Goal: Task Accomplishment & Management: Use online tool/utility

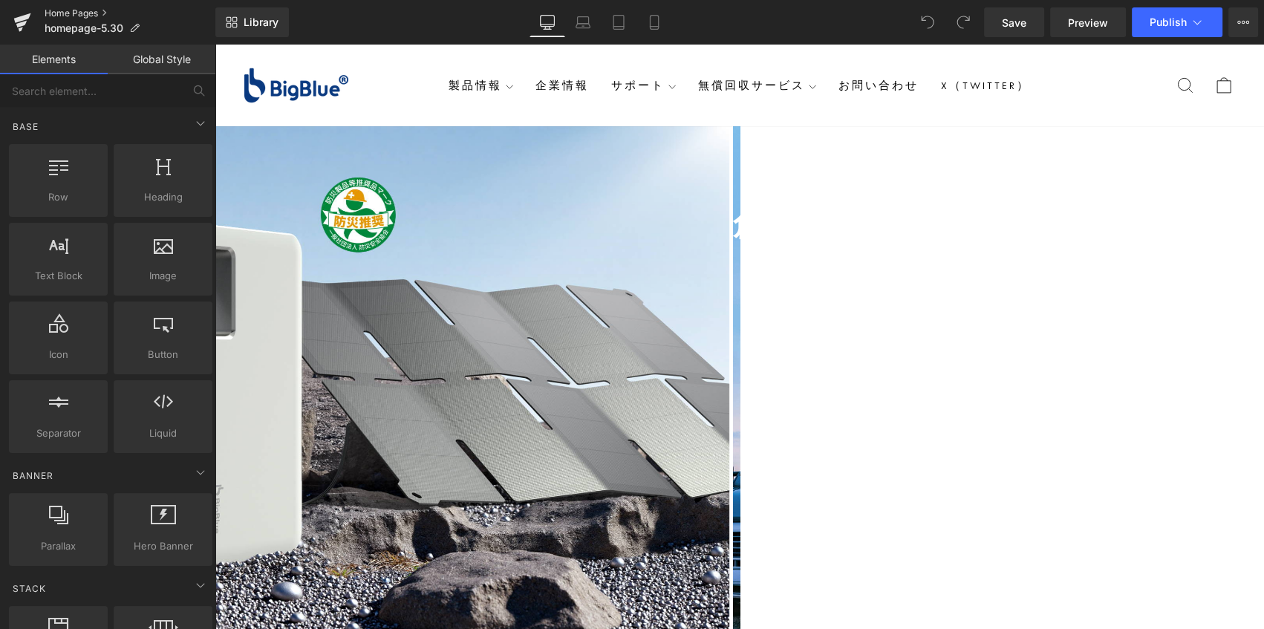
click at [74, 13] on link "Home Pages" at bounding box center [130, 13] width 171 height 12
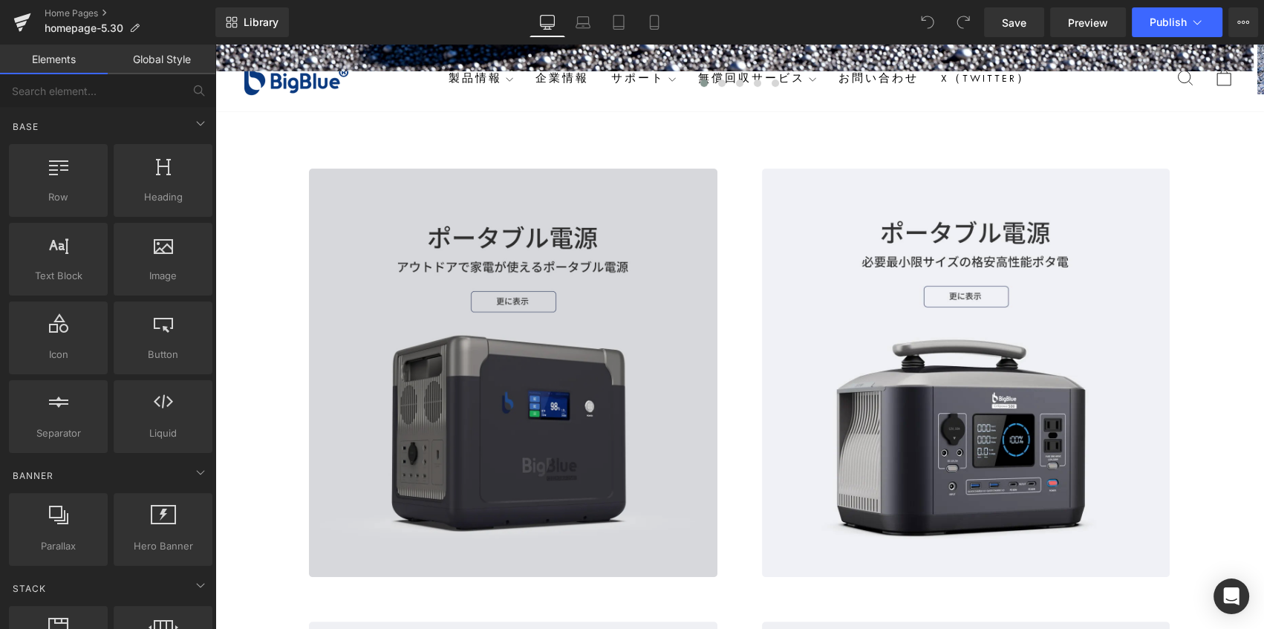
scroll to position [809, 0]
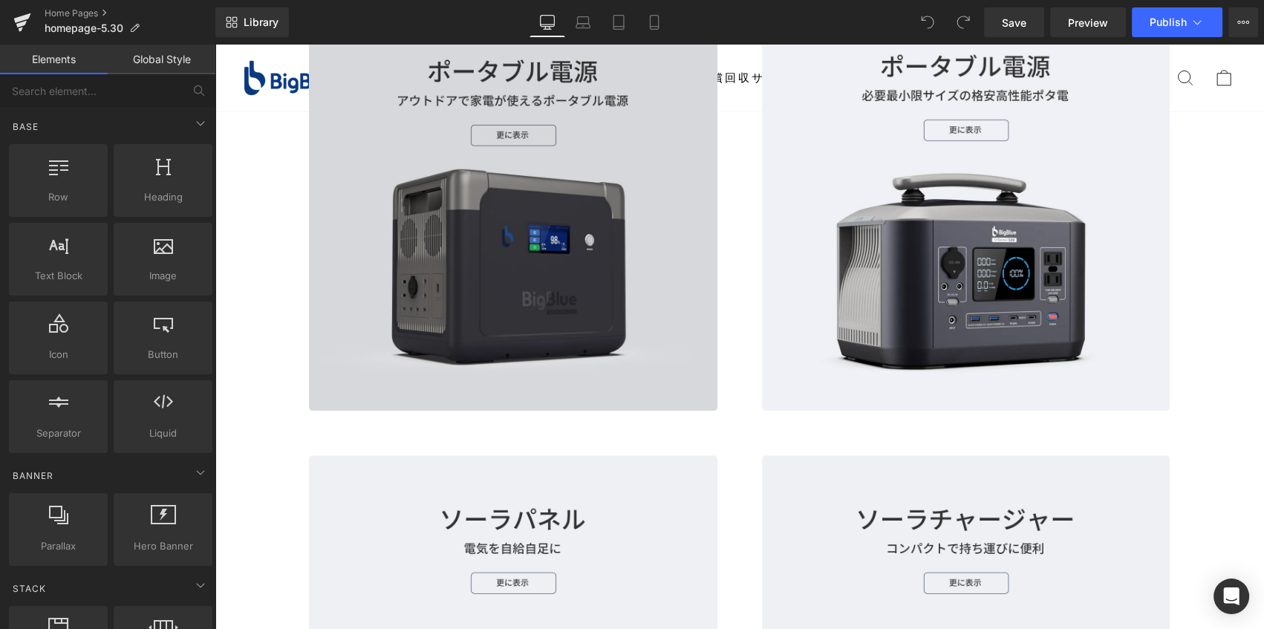
click at [651, 238] on img at bounding box center [513, 206] width 408 height 408
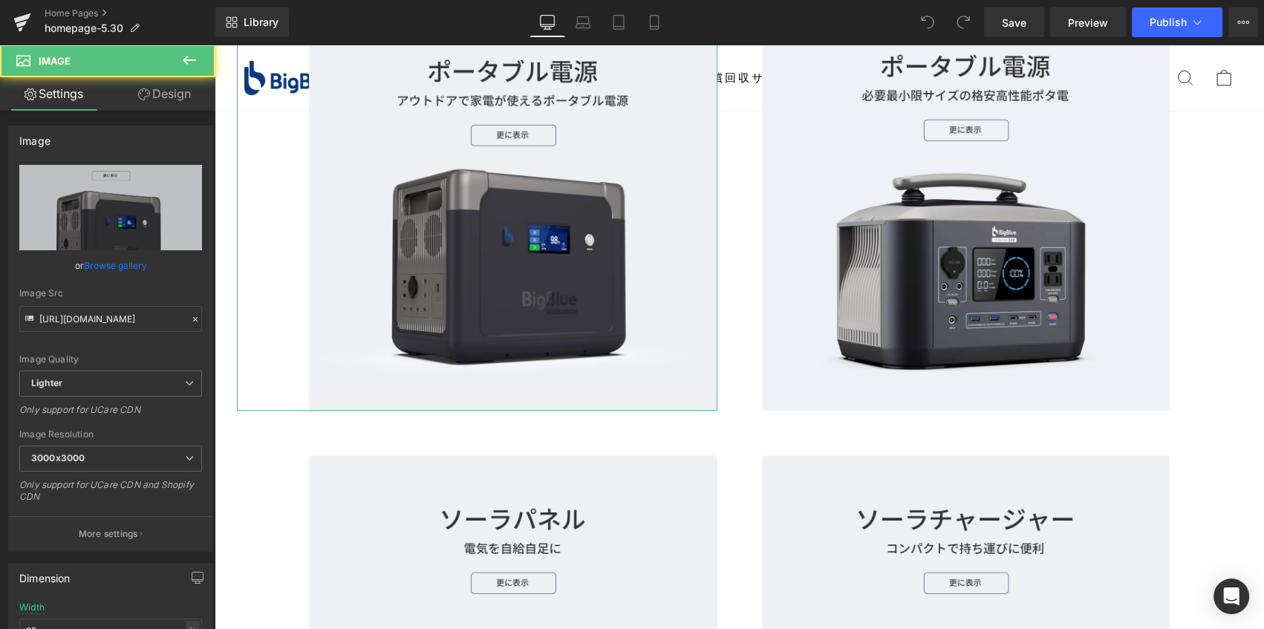
click at [149, 90] on link "Design" at bounding box center [165, 93] width 108 height 33
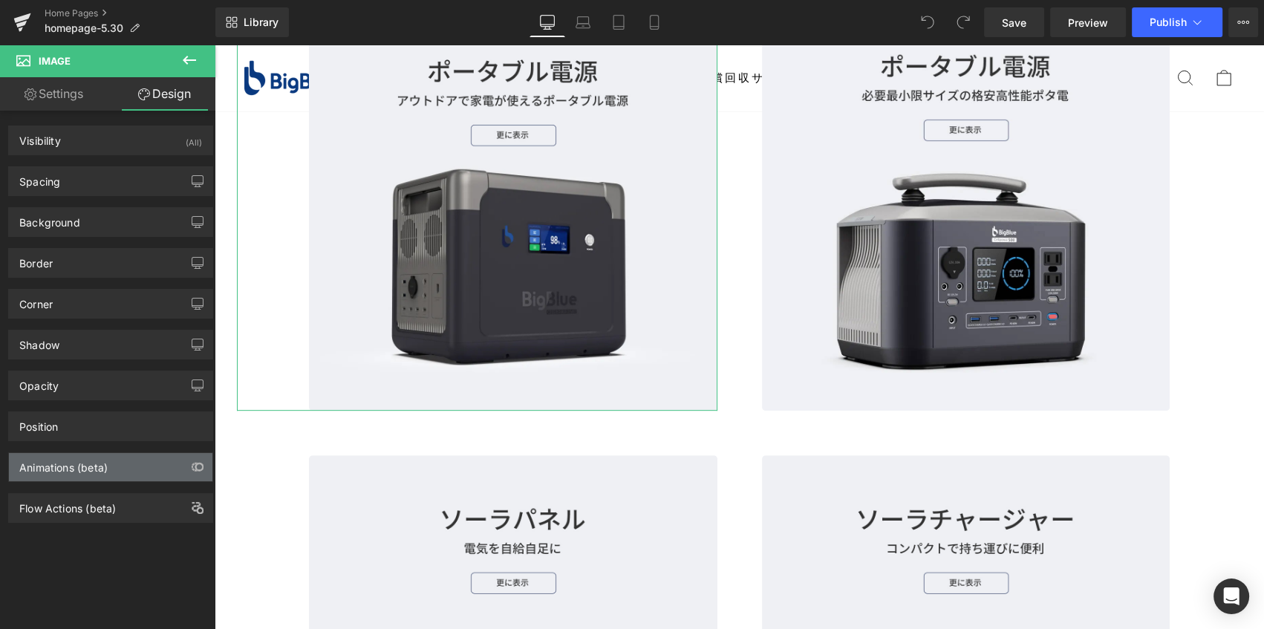
click at [87, 464] on div "Animations (beta)" at bounding box center [63, 463] width 88 height 21
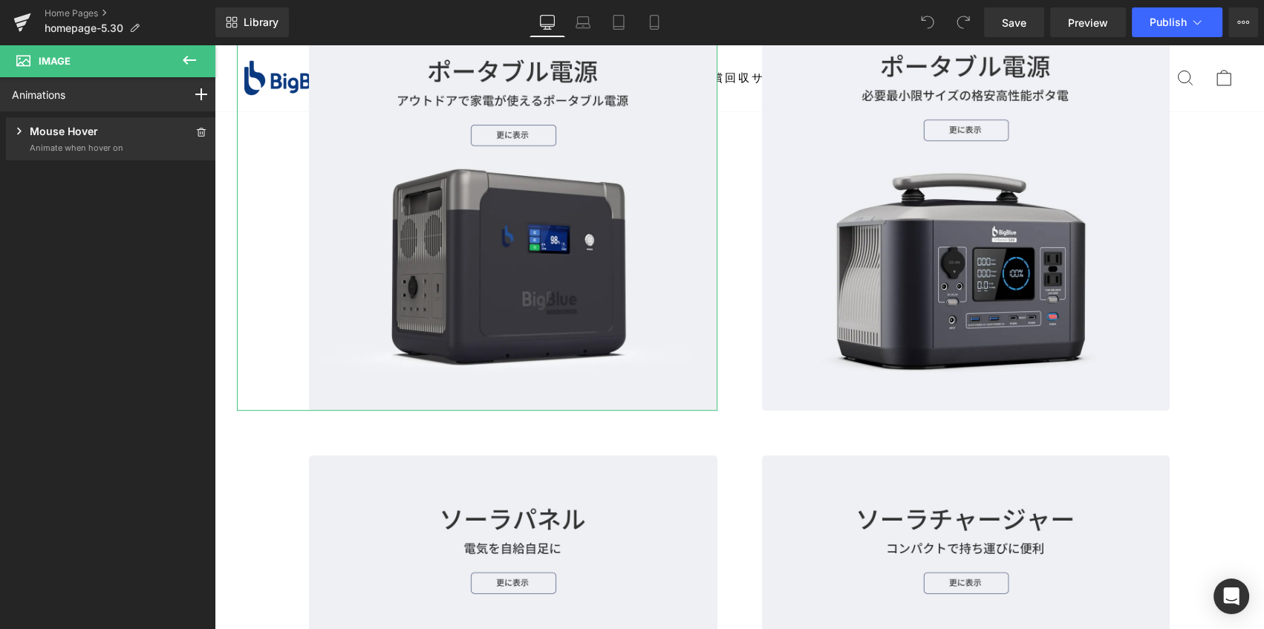
click at [131, 134] on div "Mouse Hover Animate when hover on" at bounding box center [111, 138] width 198 height 31
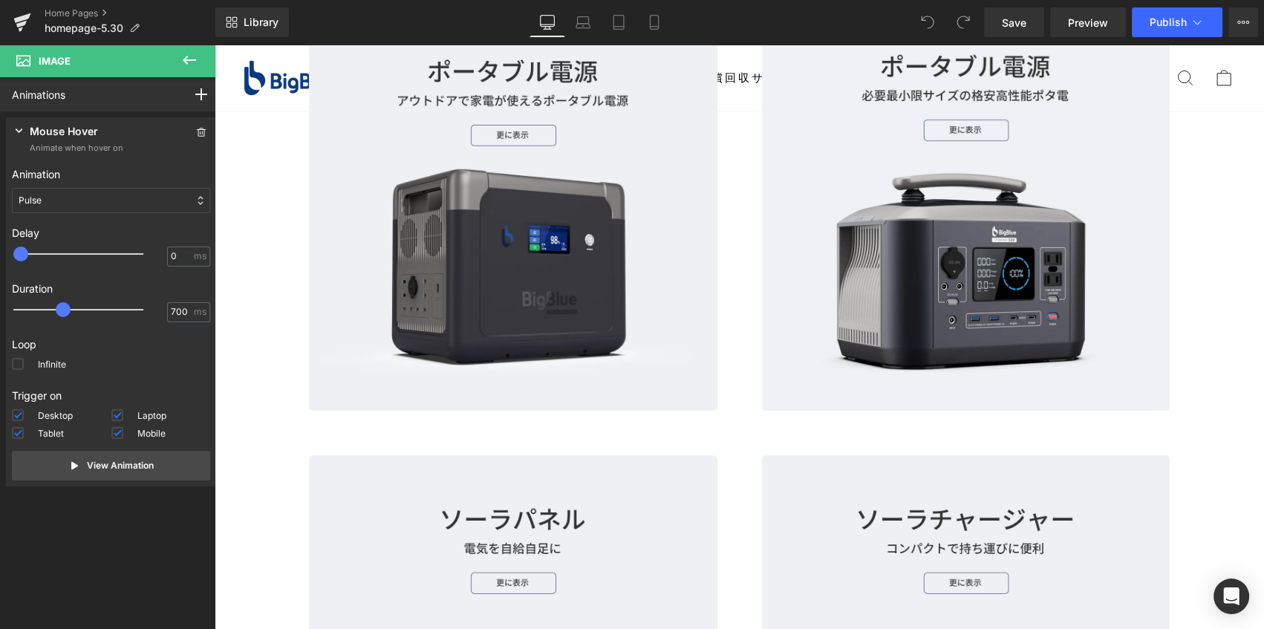
click at [191, 56] on icon at bounding box center [189, 60] width 18 height 18
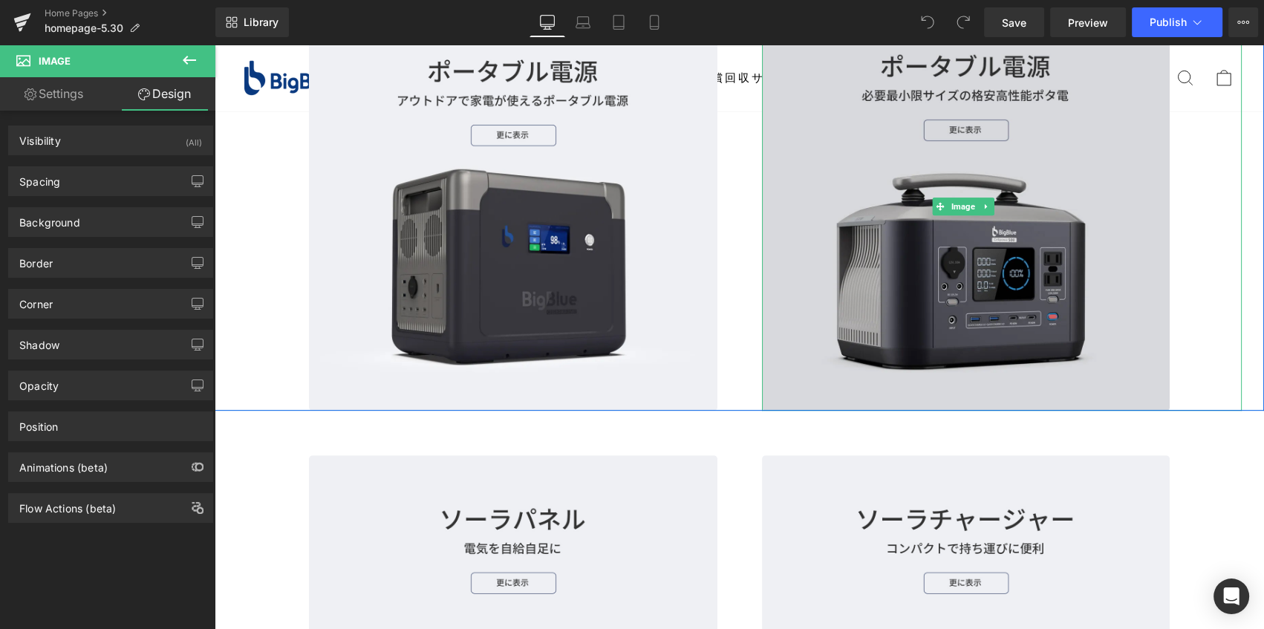
click at [835, 174] on img at bounding box center [966, 206] width 408 height 408
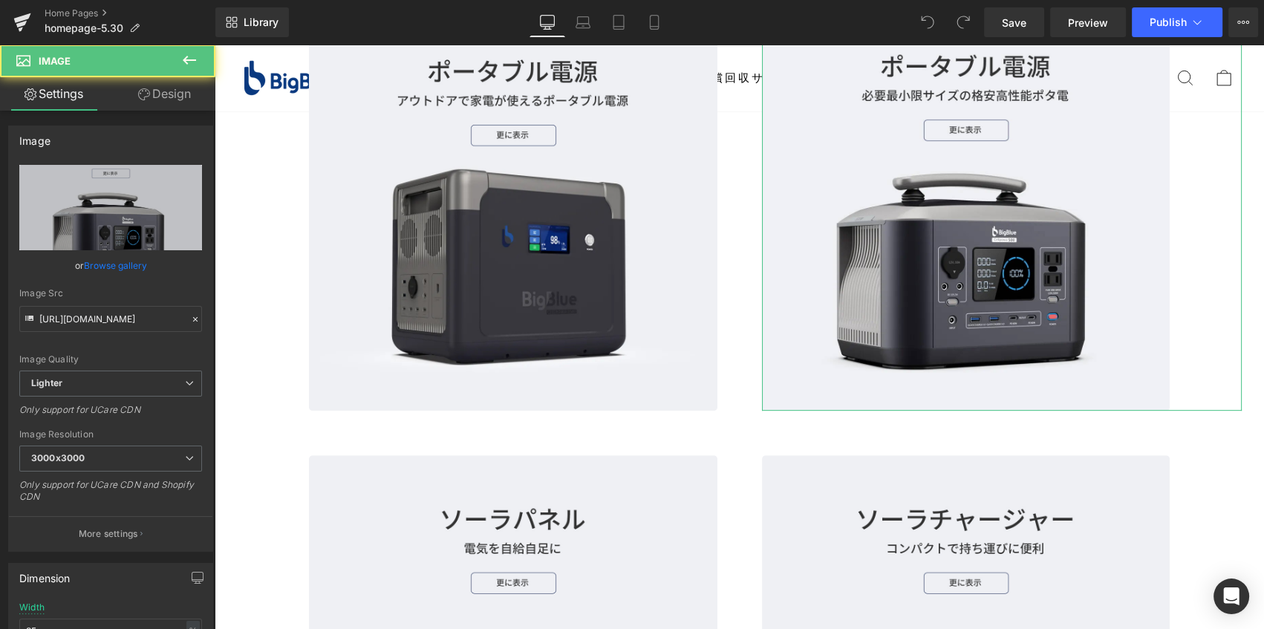
click at [166, 89] on link "Design" at bounding box center [165, 93] width 108 height 33
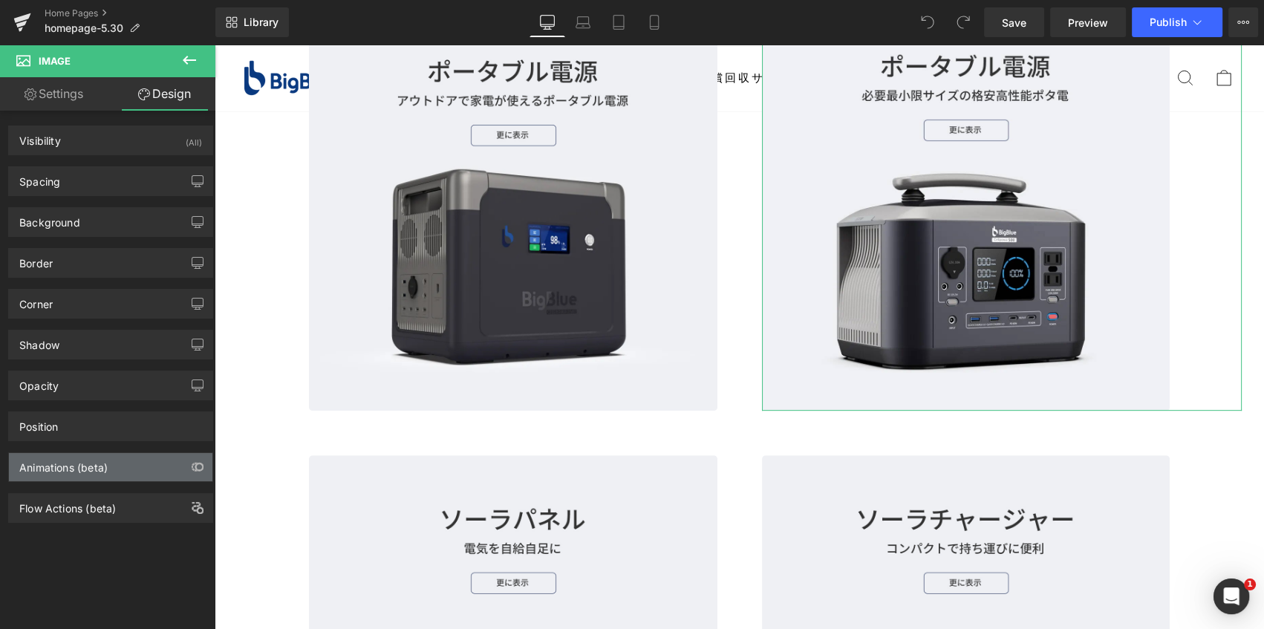
scroll to position [0, 0]
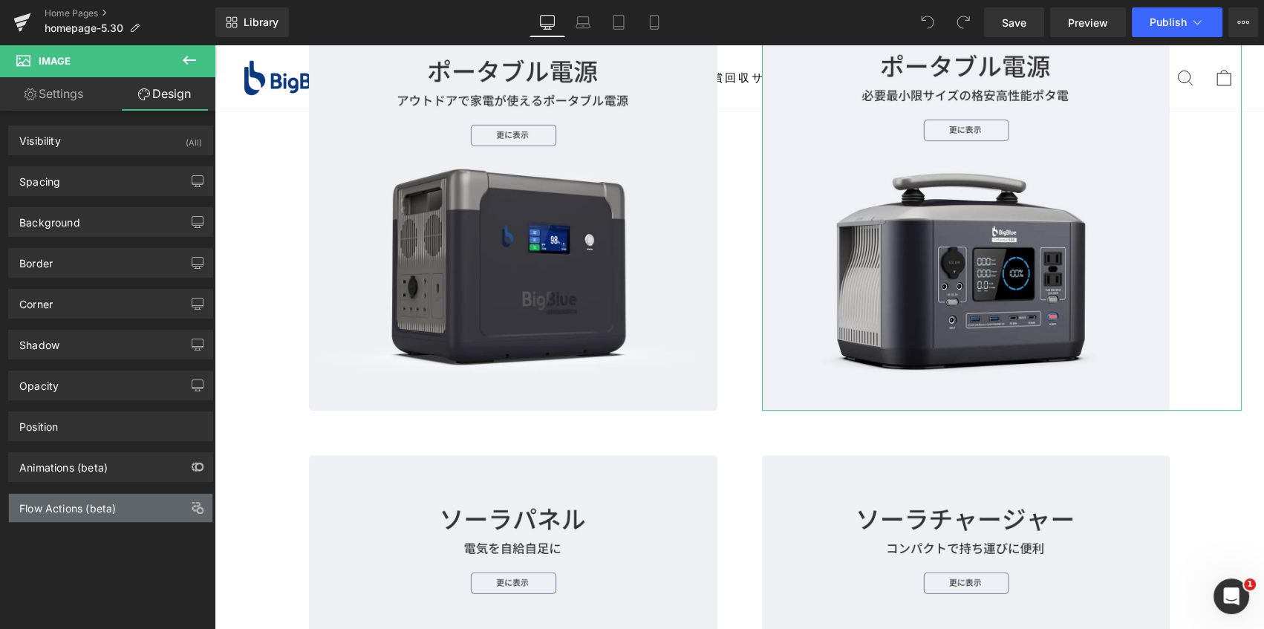
click at [71, 505] on div "Flow Actions (beta)" at bounding box center [67, 504] width 97 height 21
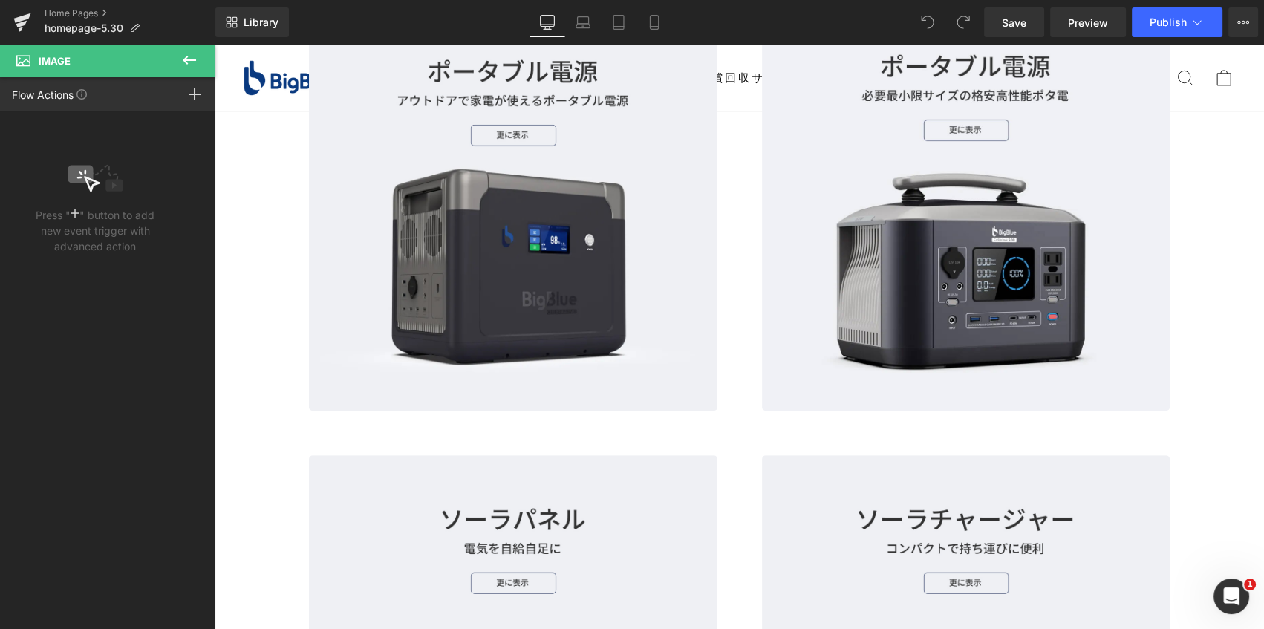
click at [192, 61] on icon at bounding box center [189, 60] width 18 height 18
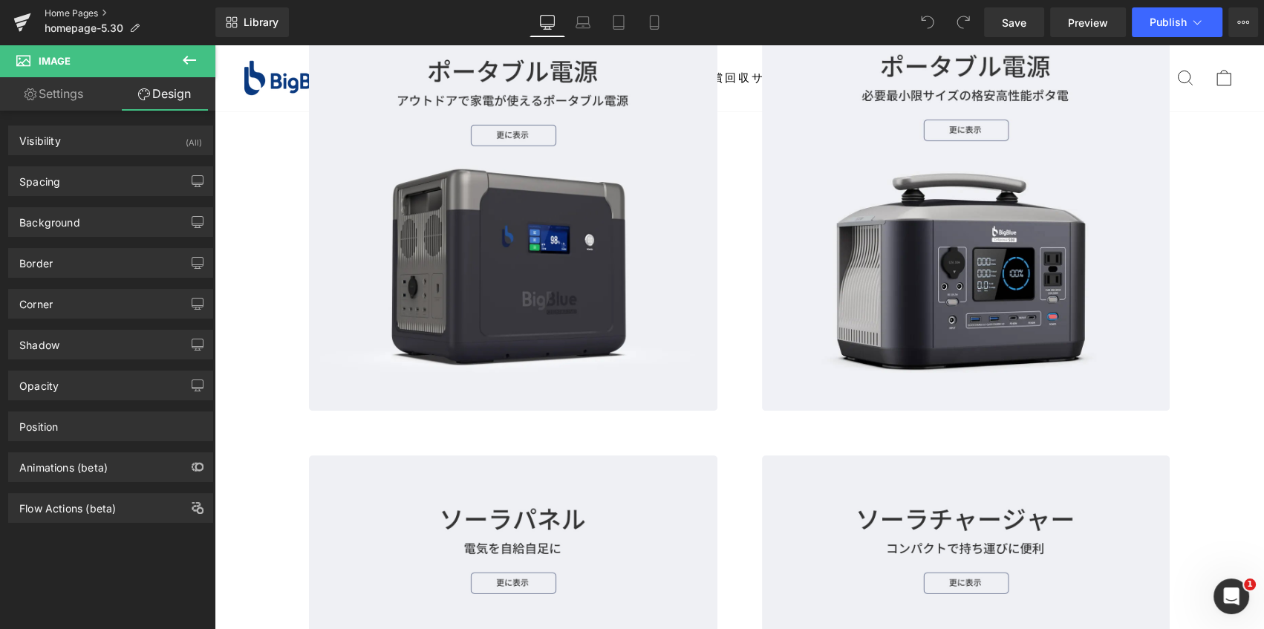
click at [74, 10] on link "Home Pages" at bounding box center [130, 13] width 171 height 12
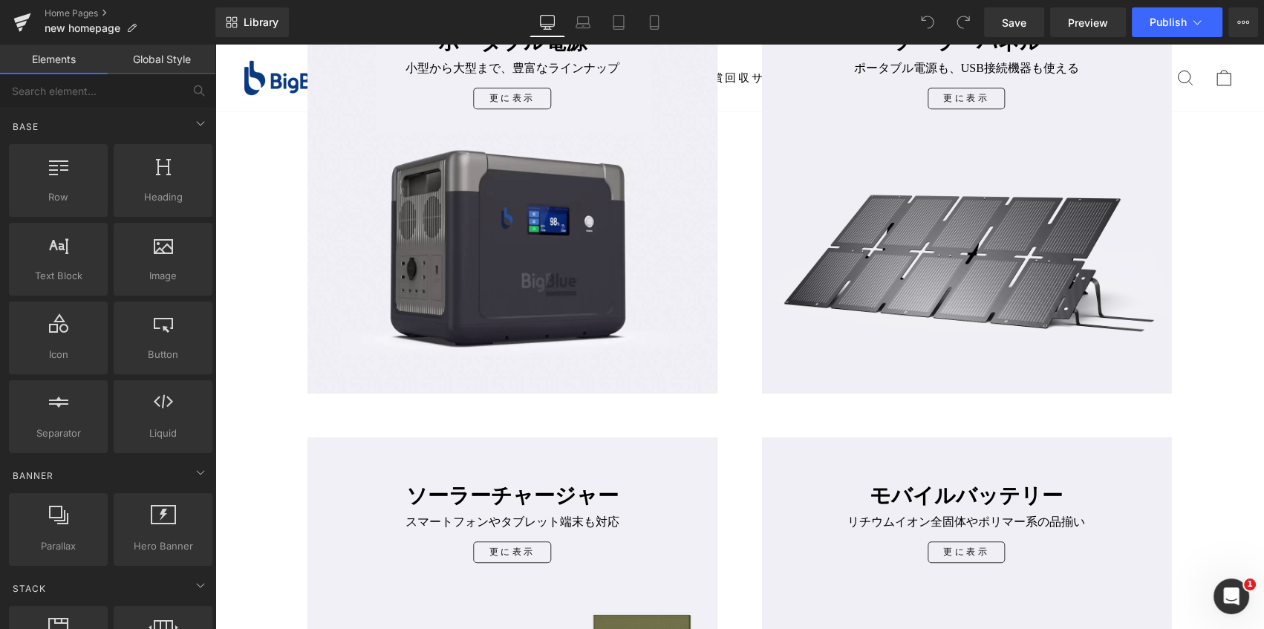
scroll to position [877, 0]
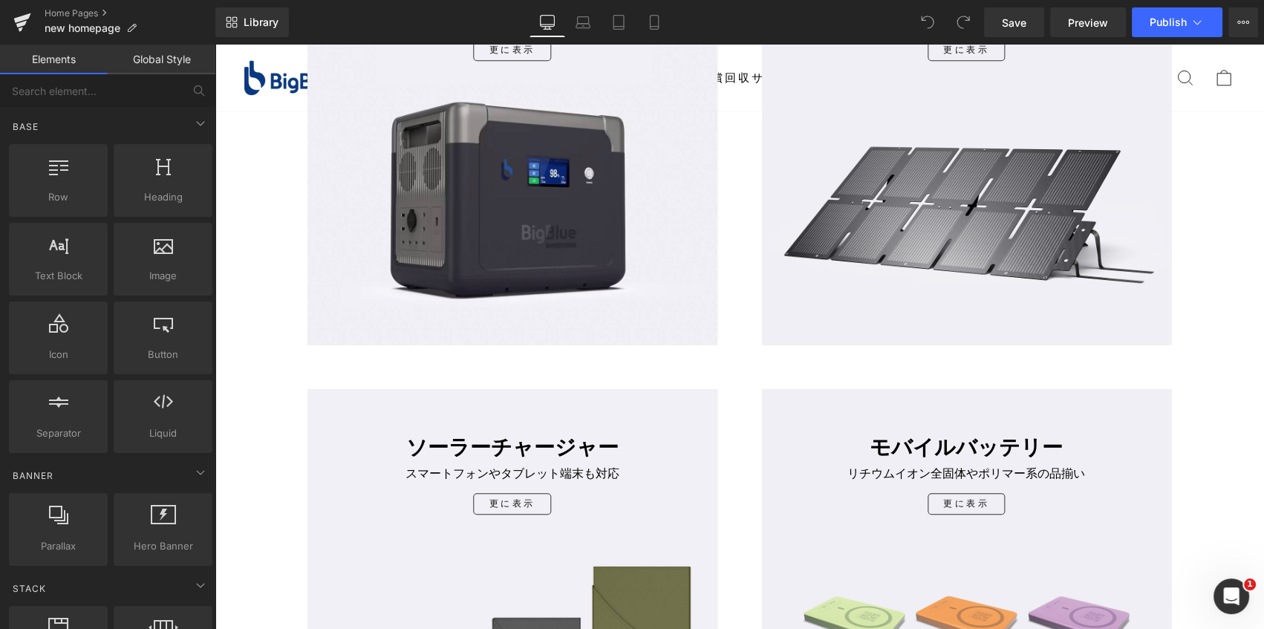
click at [641, 149] on div "ポータブル電源 Heading 小型から大型まで、豊富なラインナップ Text Block 更に表示 Button Row Row" at bounding box center [512, 140] width 410 height 410
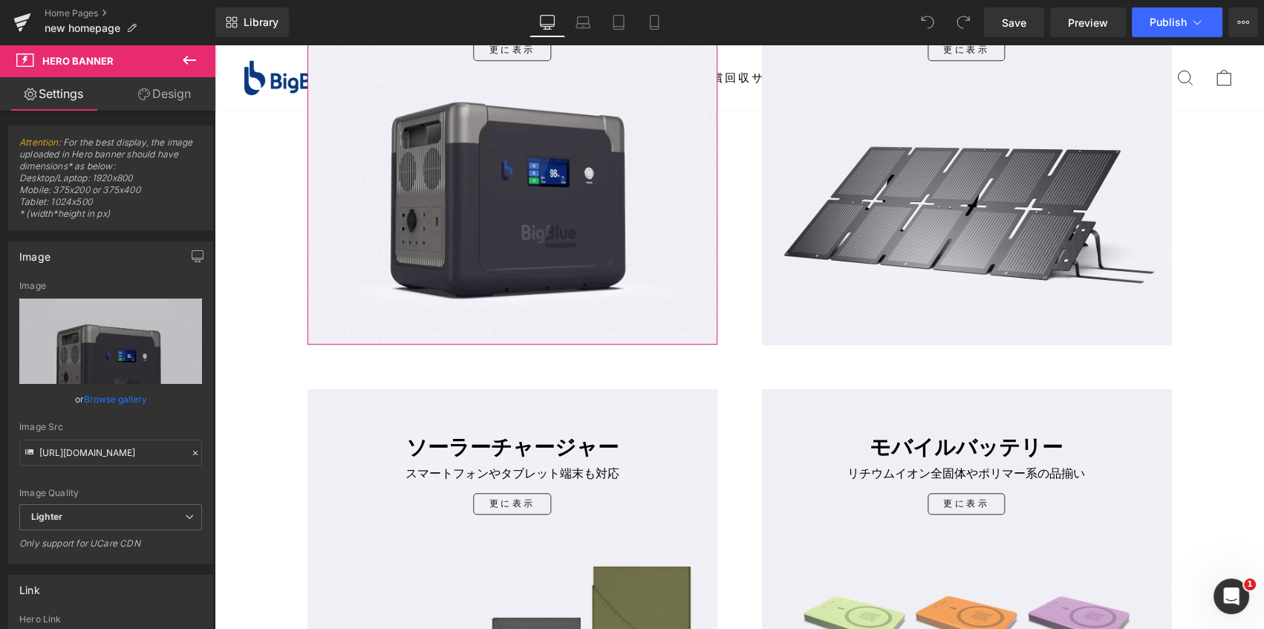
click at [167, 99] on link "Design" at bounding box center [165, 93] width 108 height 33
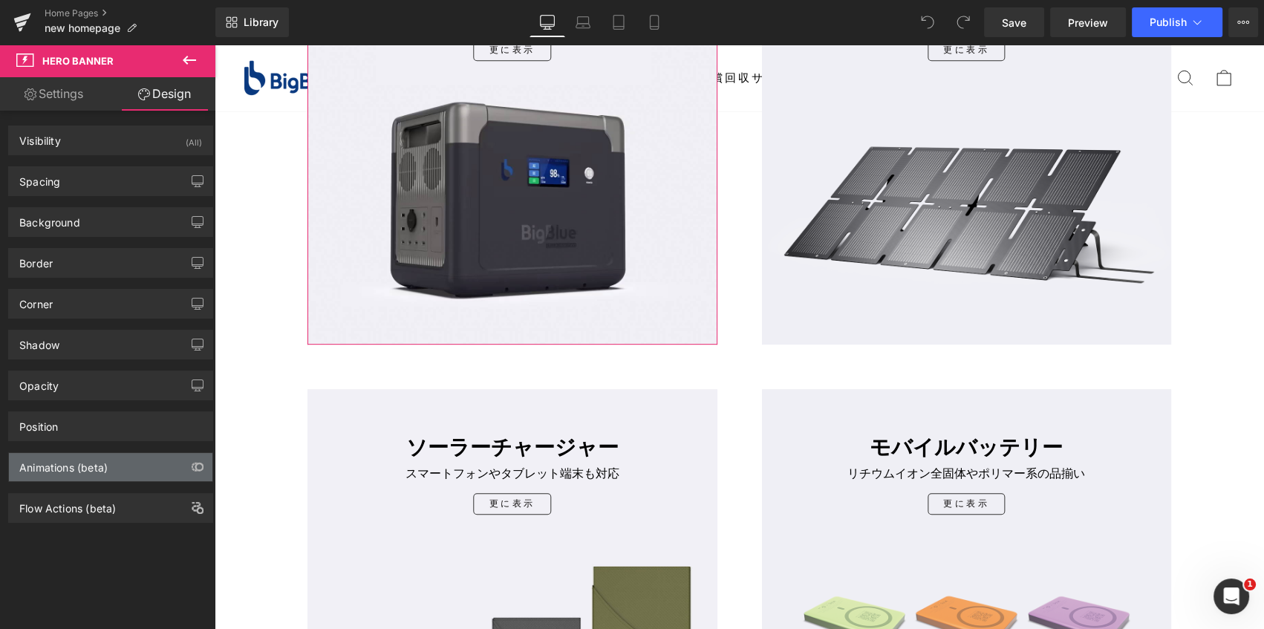
click at [88, 466] on div "Animations (beta)" at bounding box center [63, 463] width 88 height 21
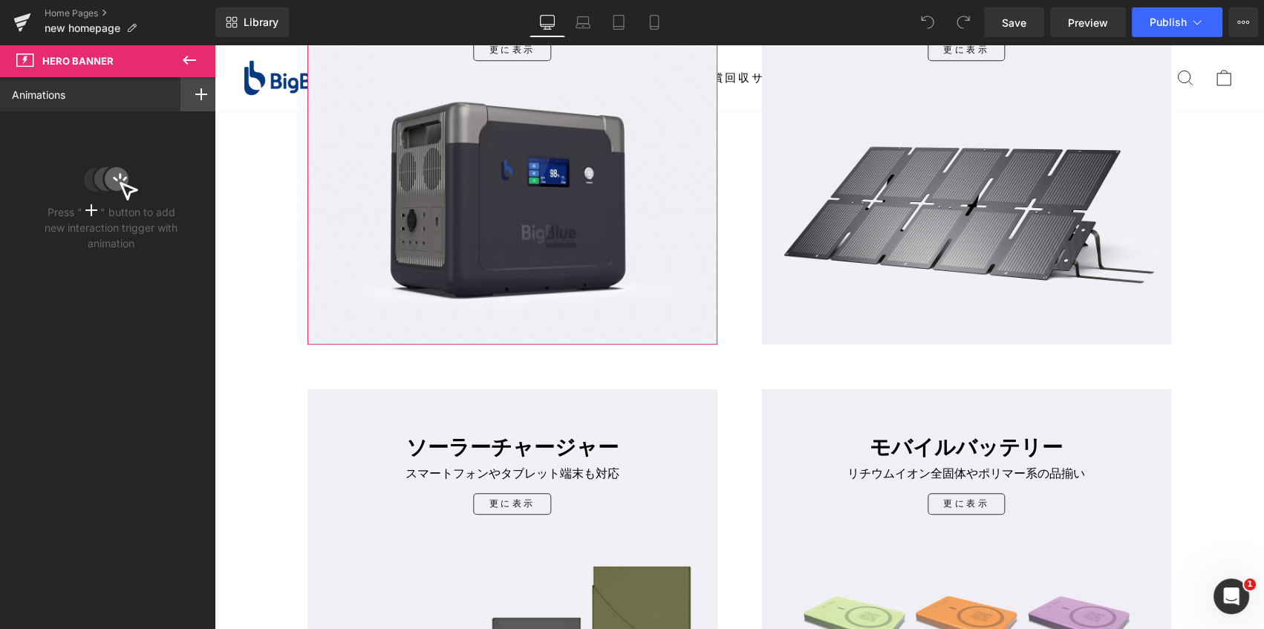
click at [200, 93] on rect at bounding box center [200, 94] width 1 height 12
drag, startPoint x: 116, startPoint y: 310, endPoint x: 111, endPoint y: 286, distance: 25.0
click at [116, 312] on div "Animations Scroll Into view While scrolling in view After page finish loading A…" at bounding box center [111, 339] width 222 height 525
click at [185, 98] on div at bounding box center [201, 94] width 42 height 34
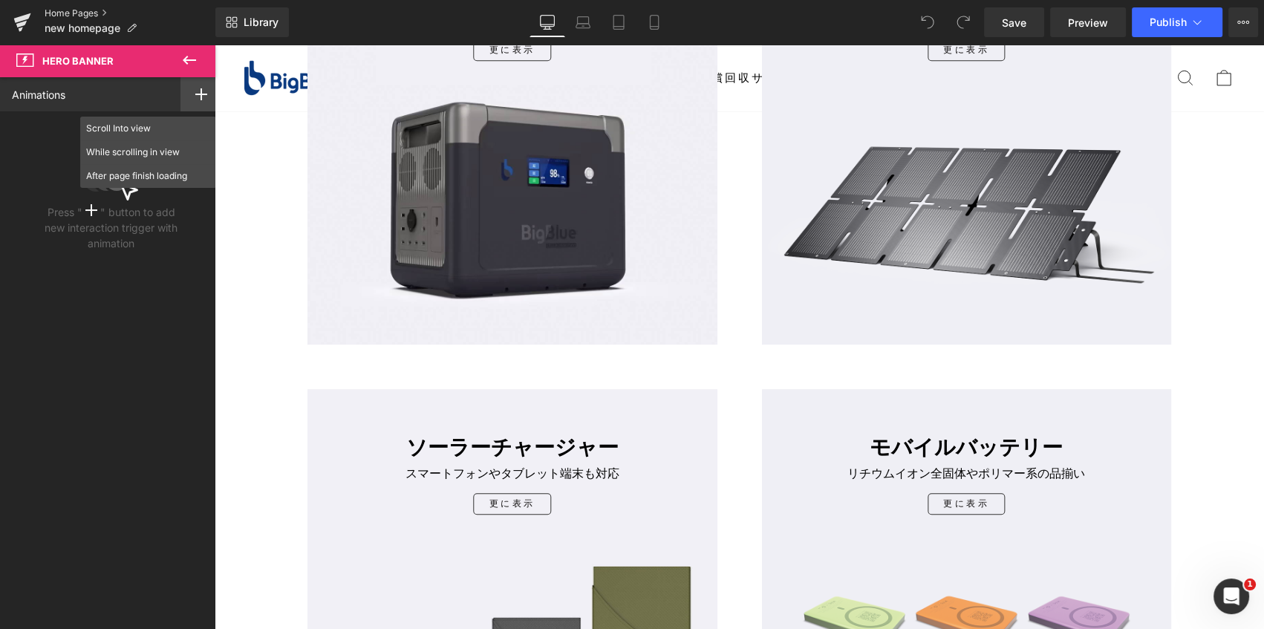
click at [85, 12] on link "Home Pages" at bounding box center [130, 13] width 171 height 12
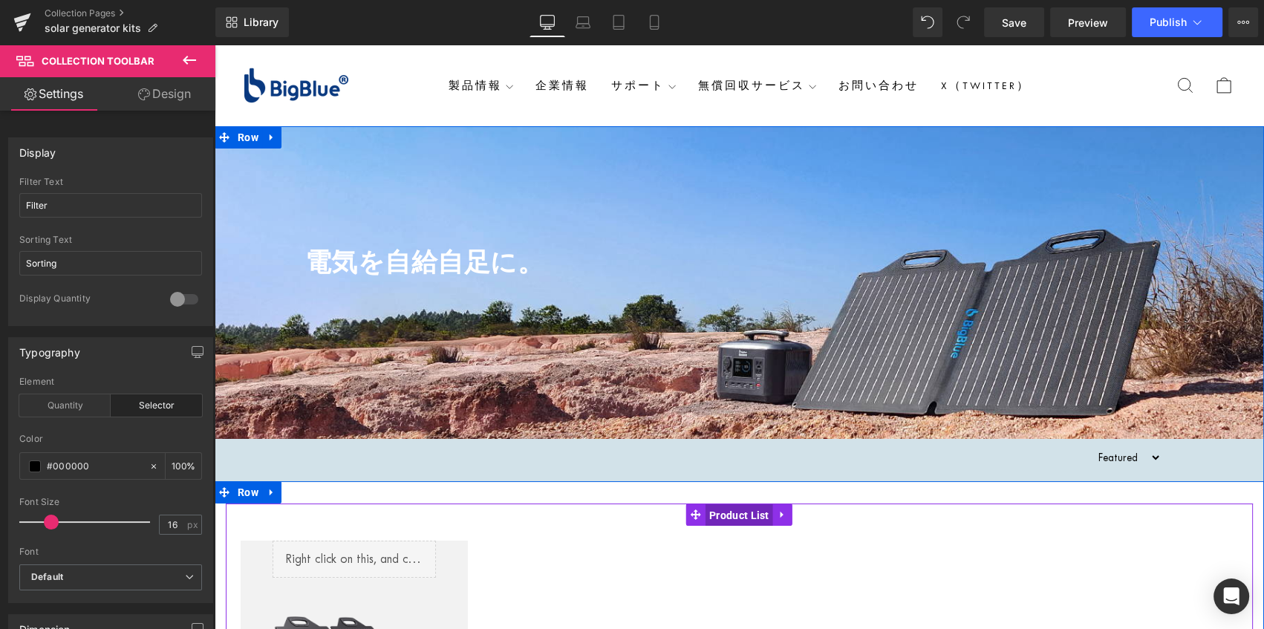
click at [728, 516] on span "Product List" at bounding box center [739, 515] width 68 height 22
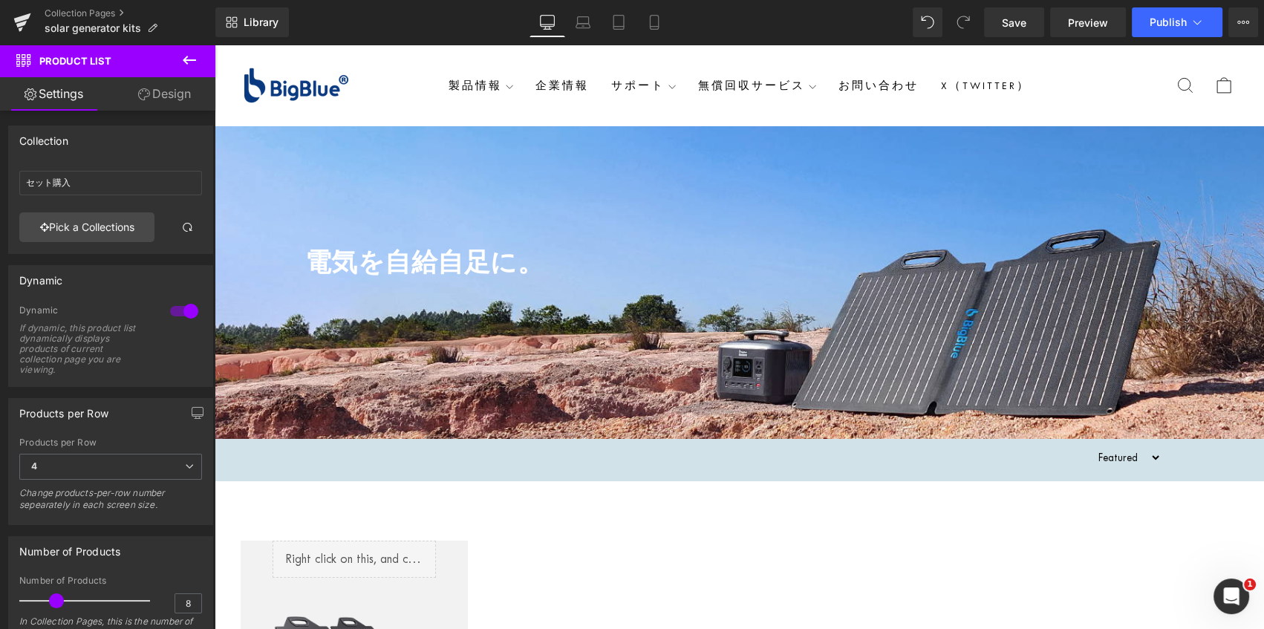
click at [59, 6] on div "Collection Pages solar generator kits" at bounding box center [107, 22] width 215 height 45
click at [59, 9] on link "Collection Pages" at bounding box center [130, 13] width 171 height 12
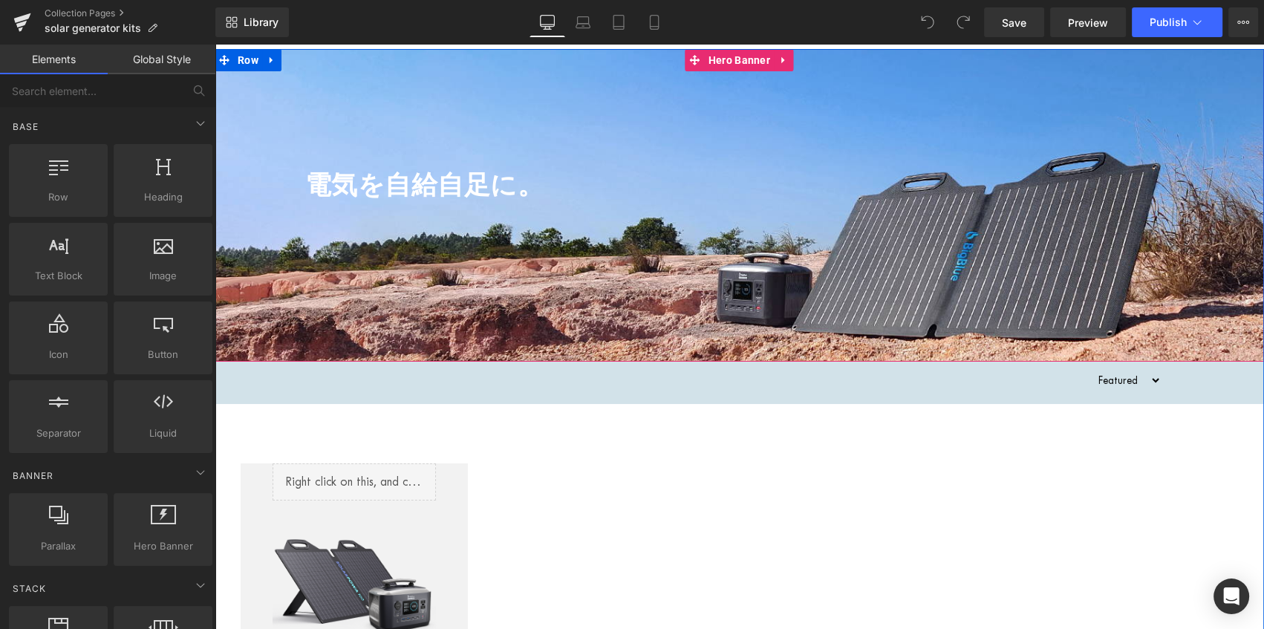
scroll to position [202, 0]
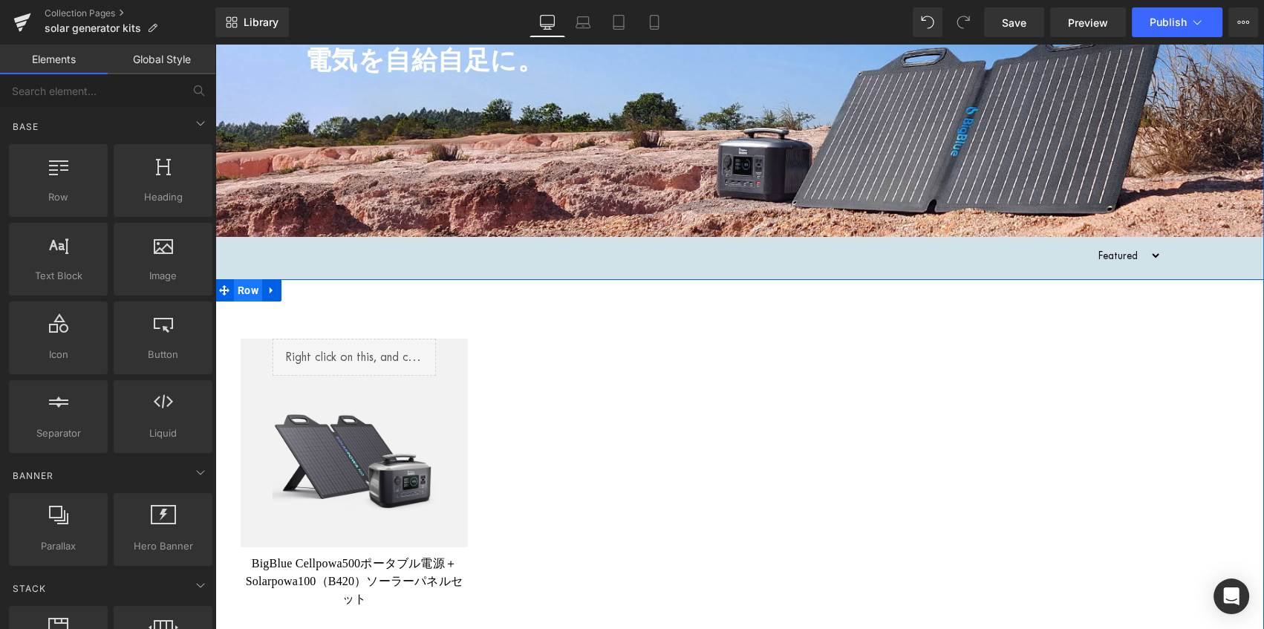
click at [244, 290] on span "Row" at bounding box center [248, 290] width 28 height 22
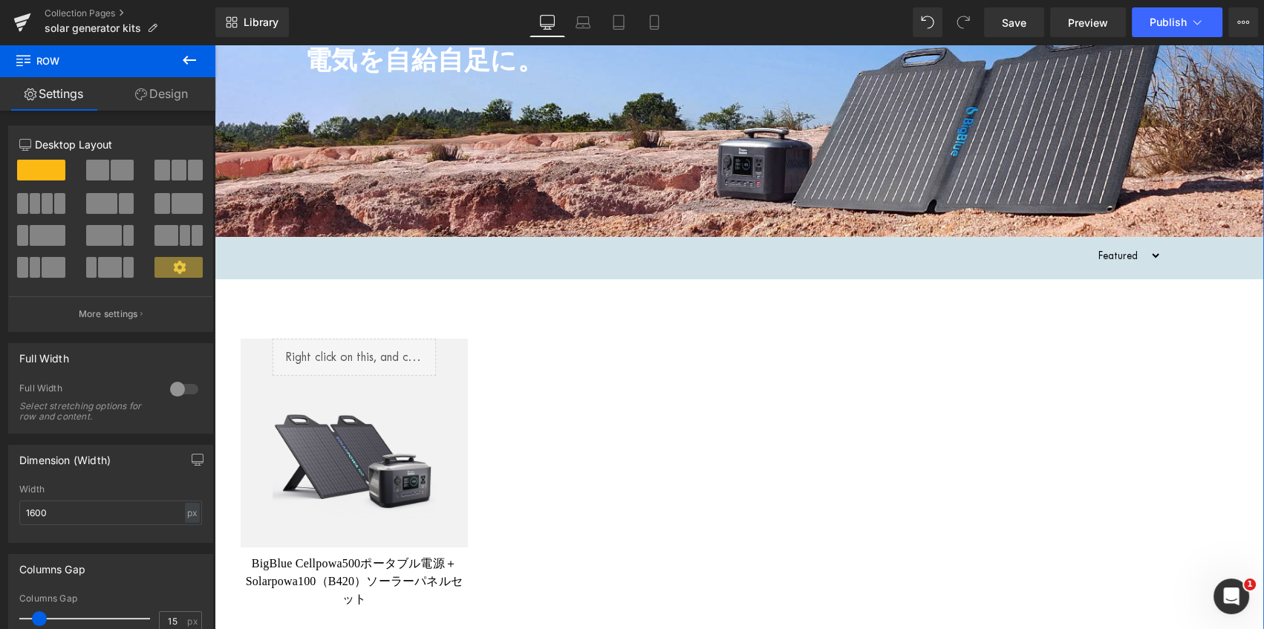
click at [644, 413] on div "Liquid Sale Off (P) Image Row BigBlue Cellpowa500ポータブル電源＋Solarpowa100（B420）ソーラー…" at bounding box center [739, 468] width 1027 height 335
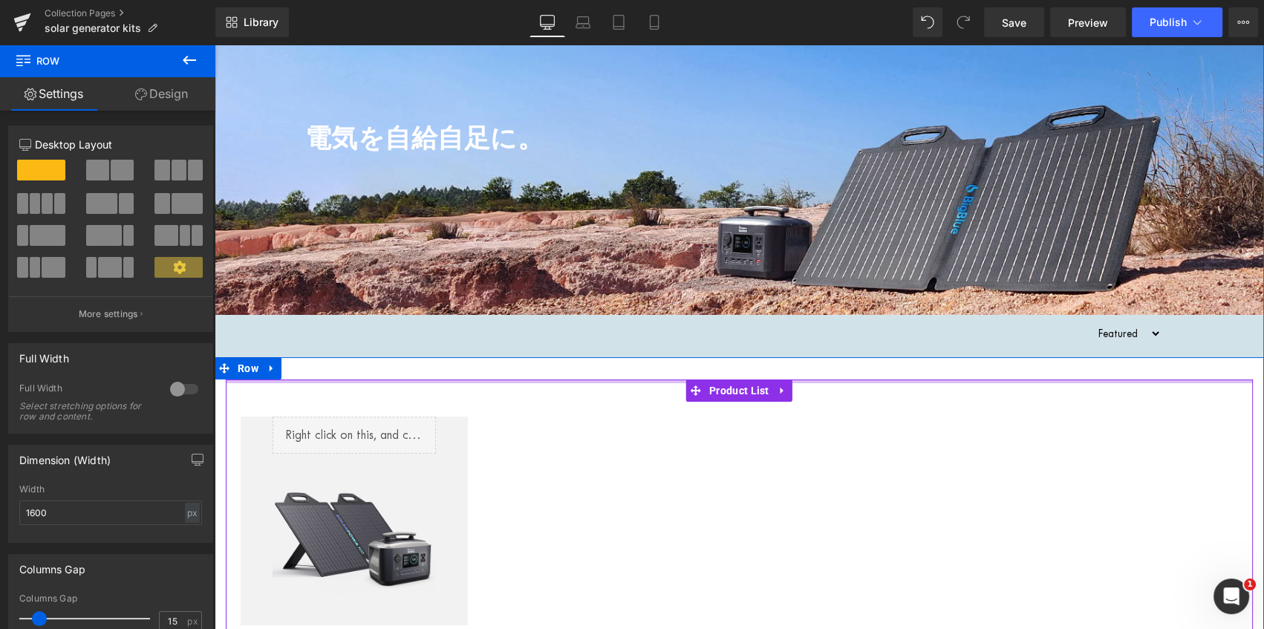
scroll to position [0, 0]
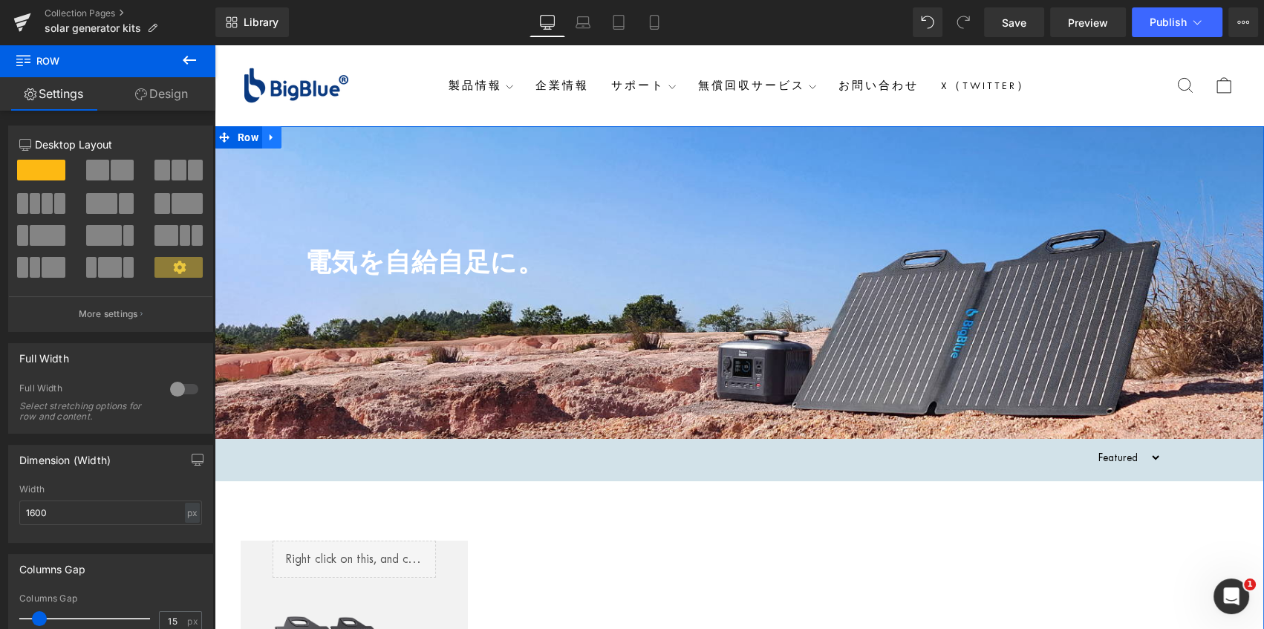
click at [271, 133] on icon at bounding box center [272, 137] width 10 height 11
click at [267, 137] on icon at bounding box center [272, 137] width 10 height 10
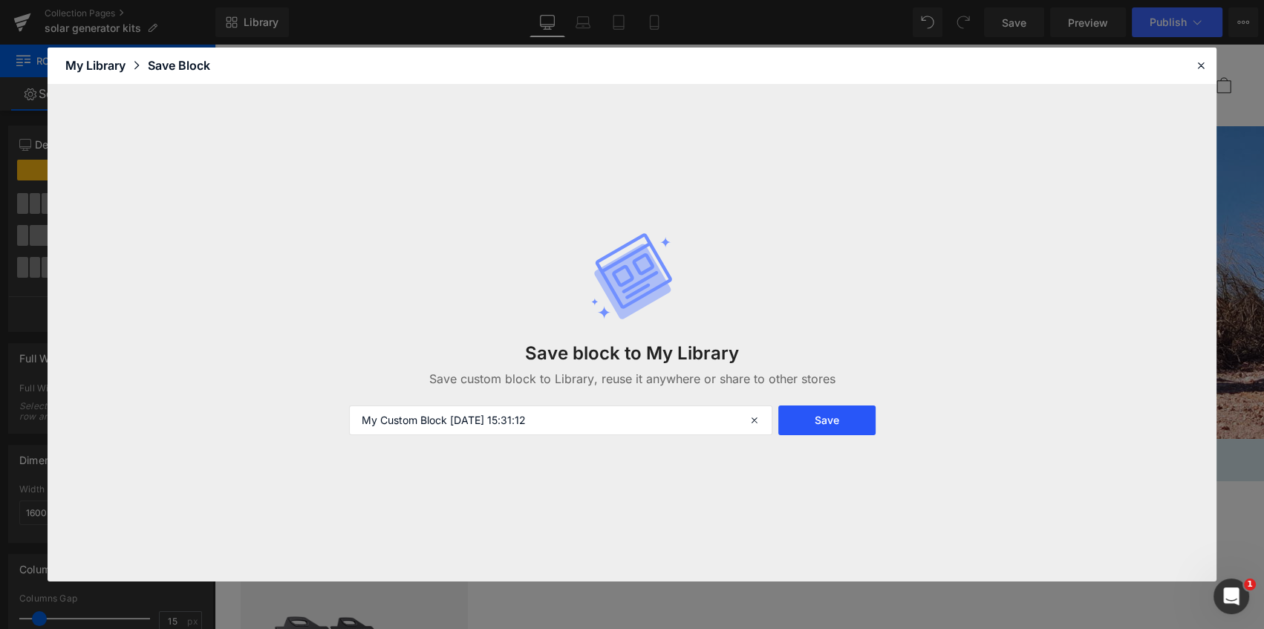
click at [837, 426] on button "Save" at bounding box center [826, 420] width 97 height 30
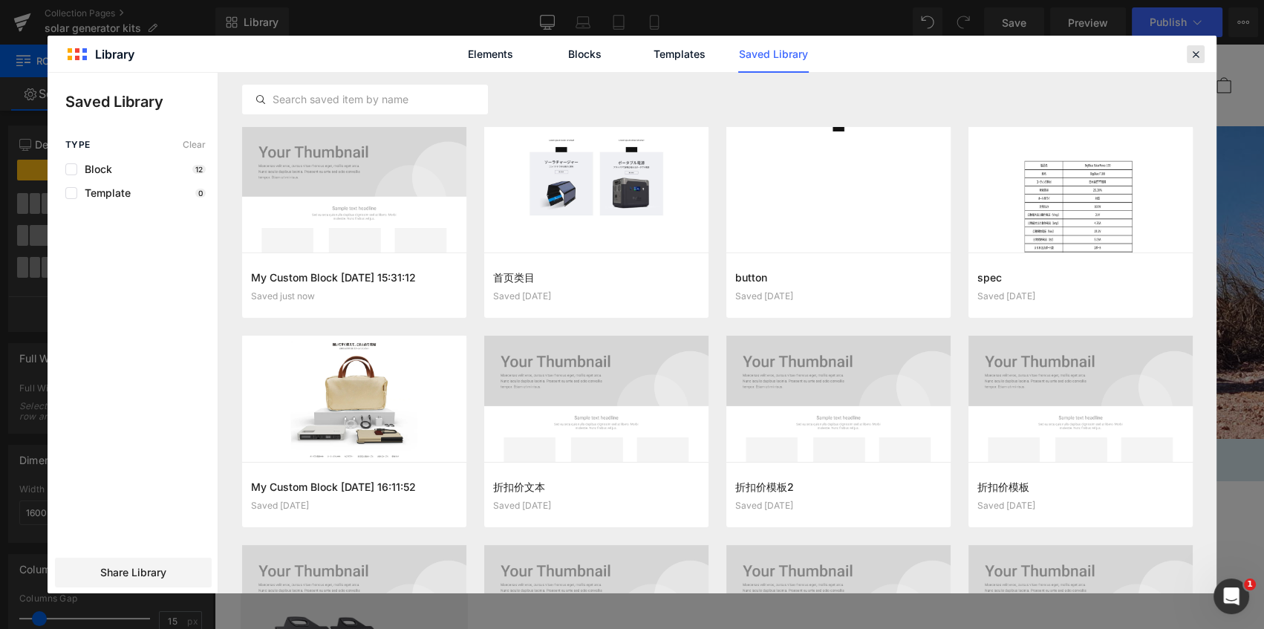
drag, startPoint x: 1198, startPoint y: 49, endPoint x: 431, endPoint y: 47, distance: 766.2
click at [1198, 49] on icon at bounding box center [1195, 54] width 13 height 13
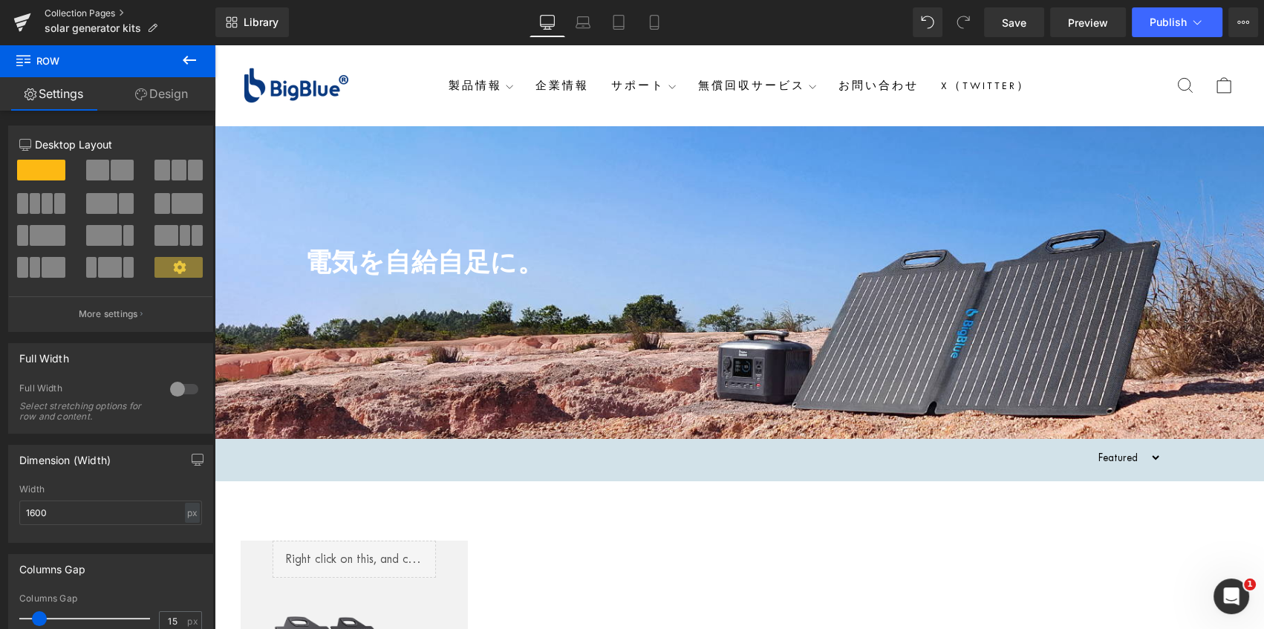
click at [85, 7] on link "Collection Pages" at bounding box center [130, 13] width 171 height 12
